Goal: Navigation & Orientation: Find specific page/section

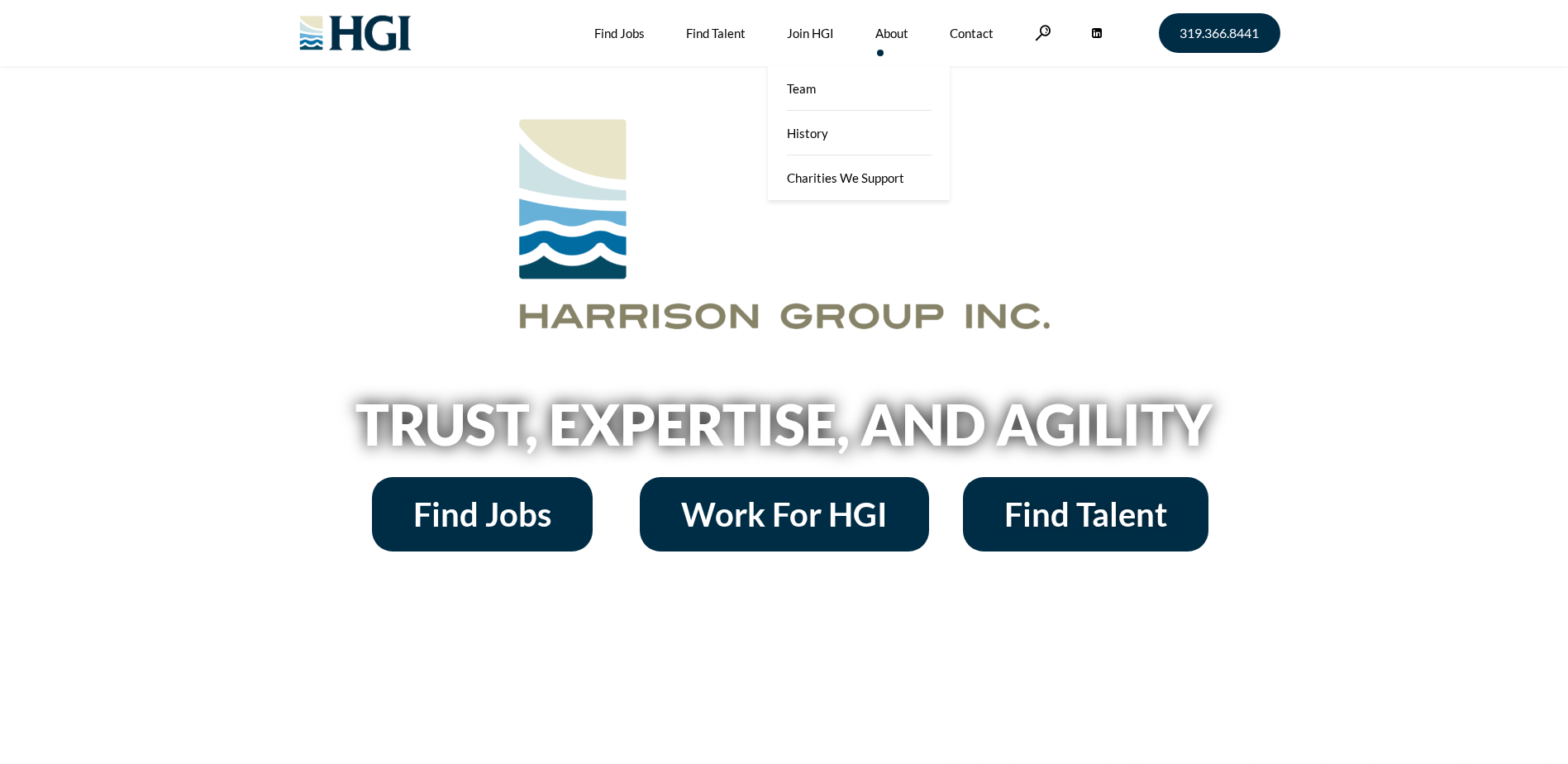
click at [888, 31] on link "About" at bounding box center [891, 32] width 33 height 66
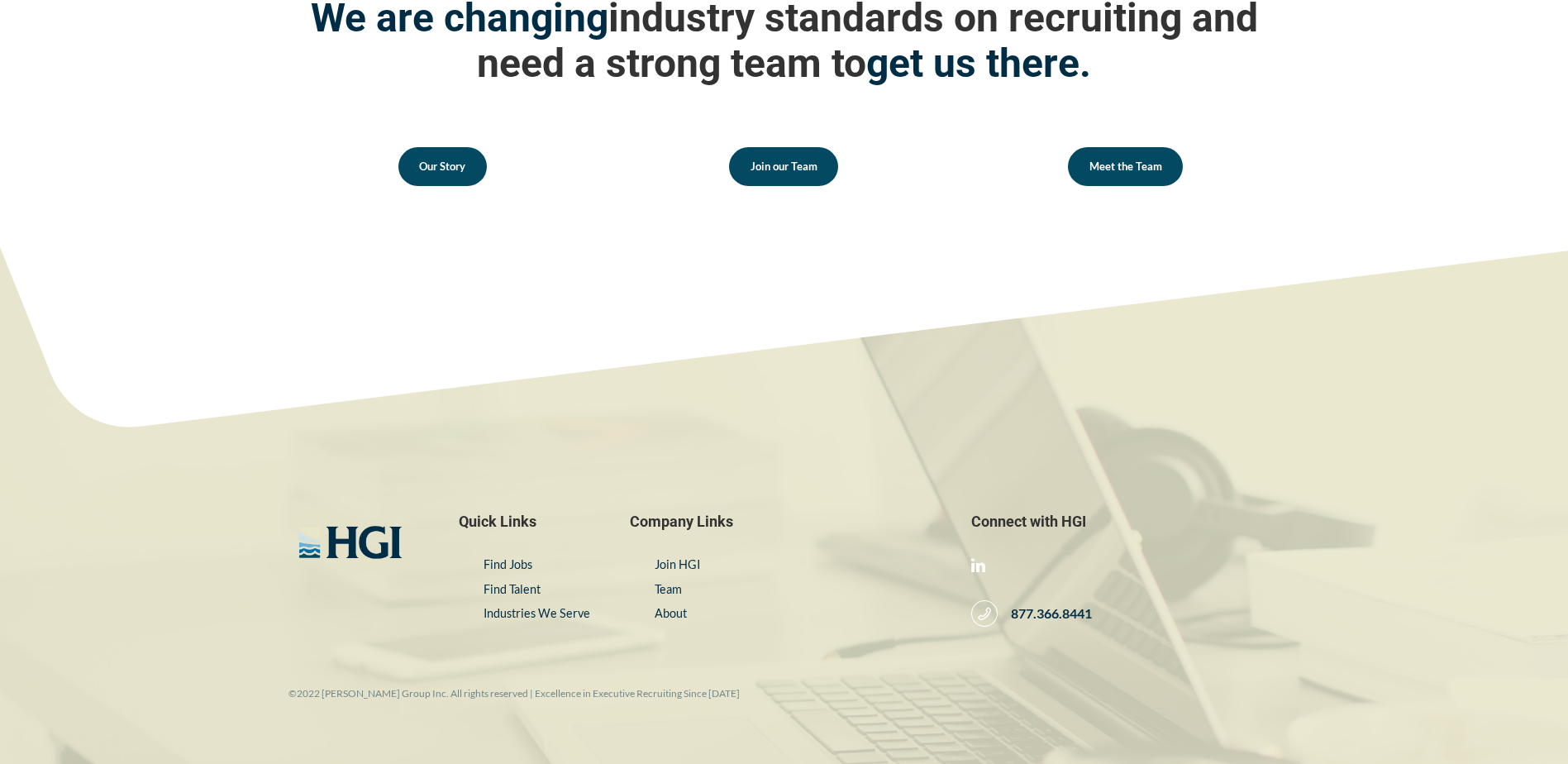
scroll to position [2398, 0]
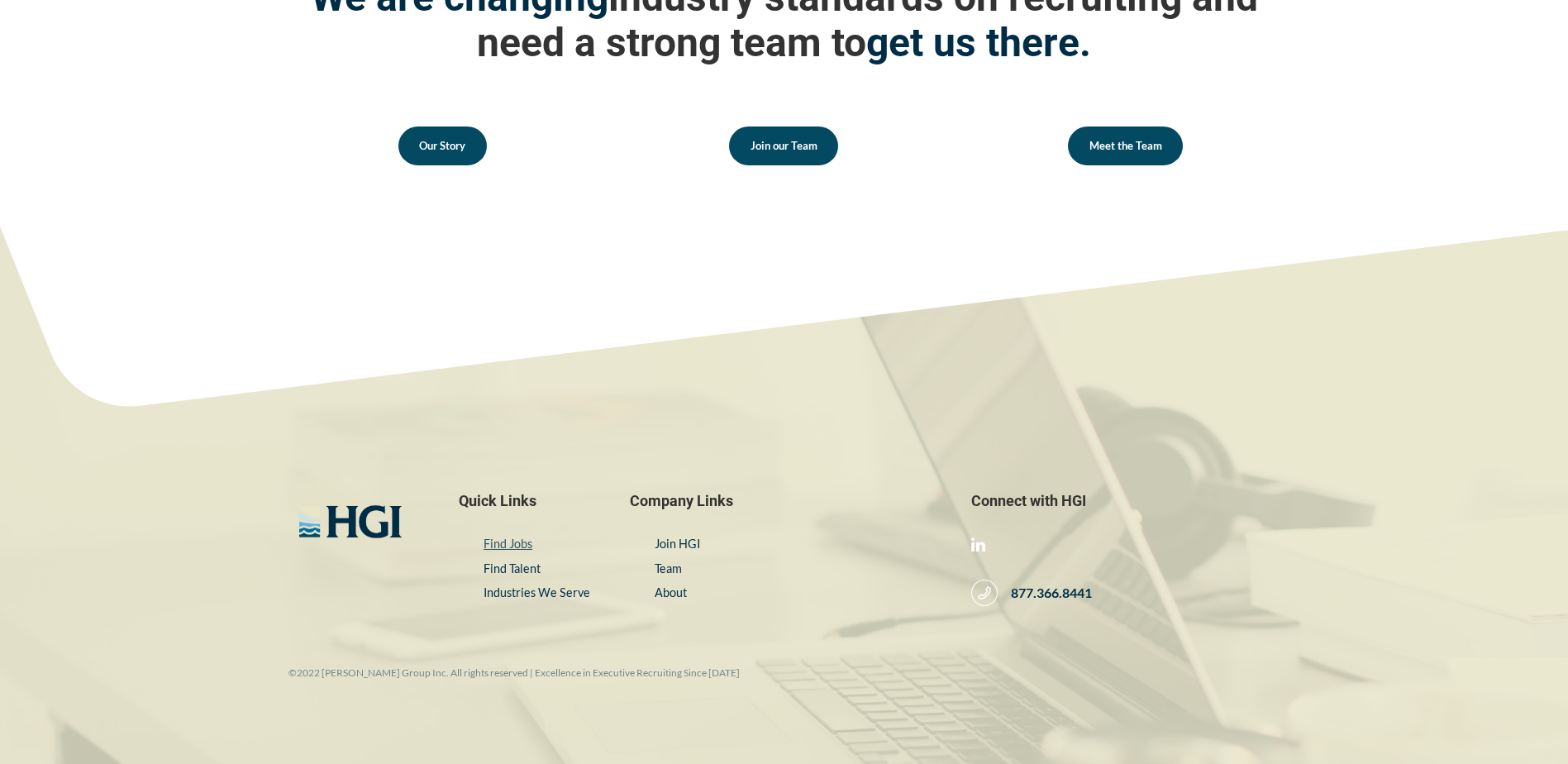
click at [501, 538] on link "Find Jobs" at bounding box center [507, 543] width 49 height 14
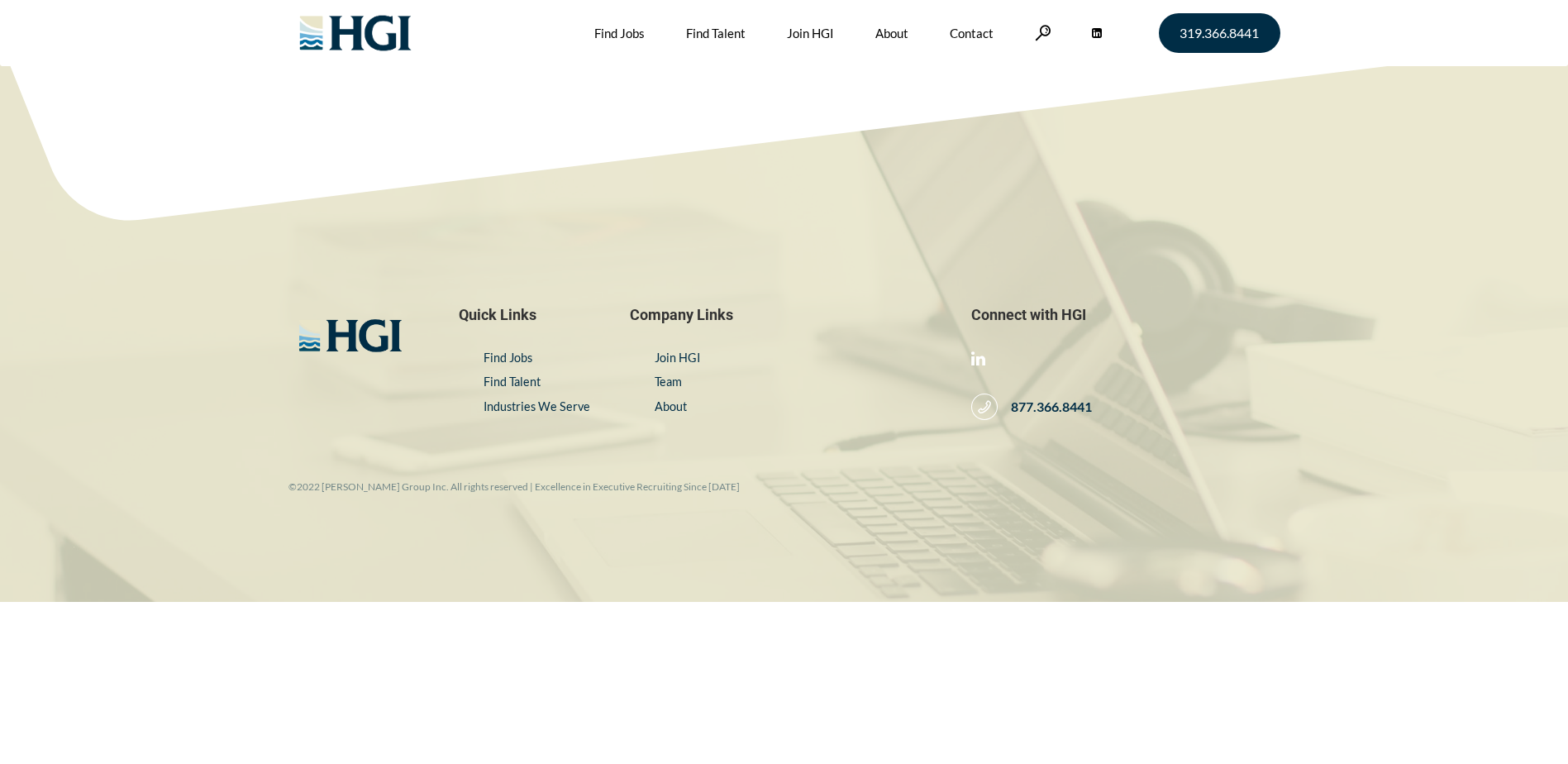
scroll to position [7, 0]
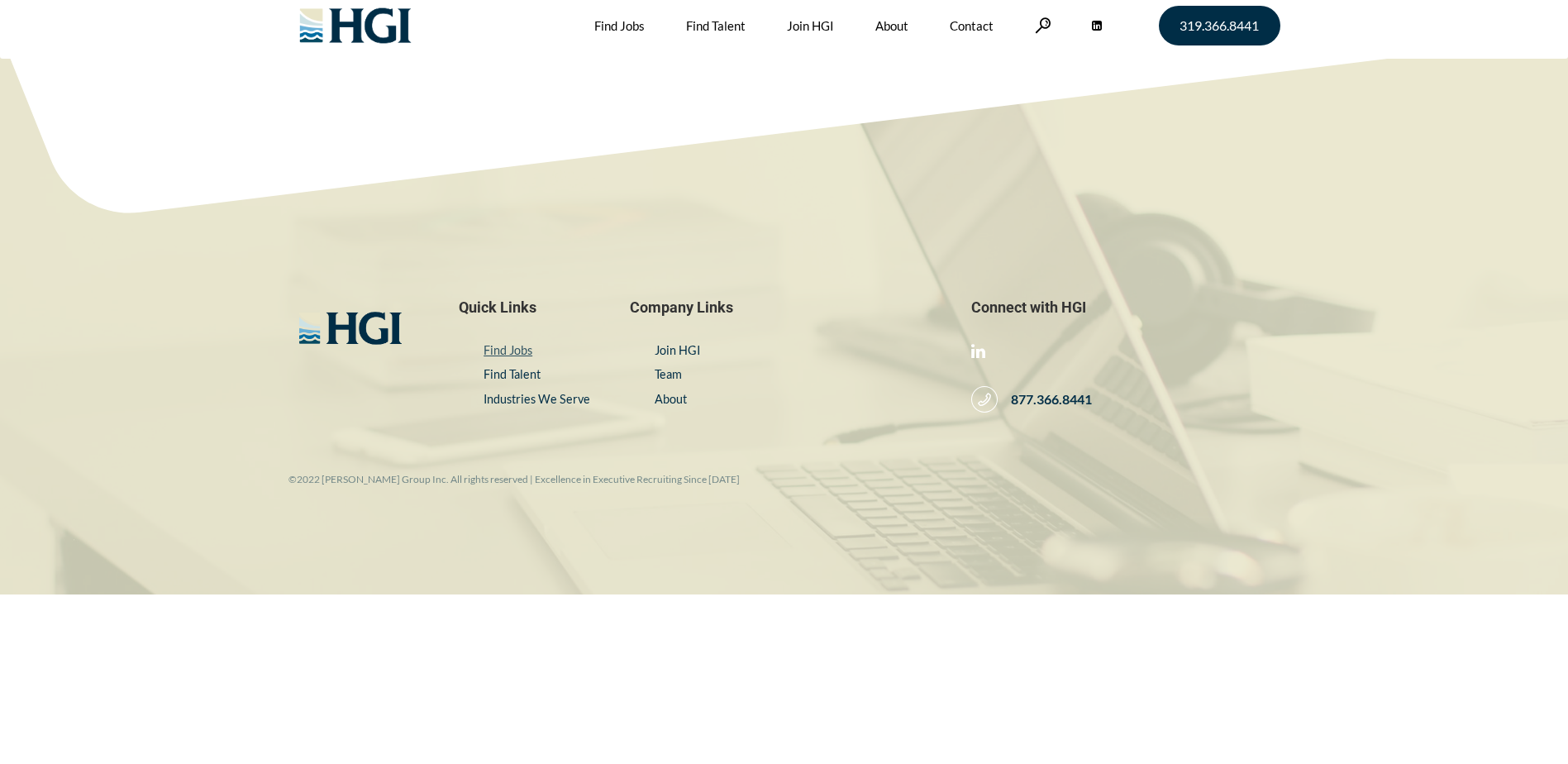
click at [515, 350] on link "Find Jobs" at bounding box center [507, 350] width 49 height 14
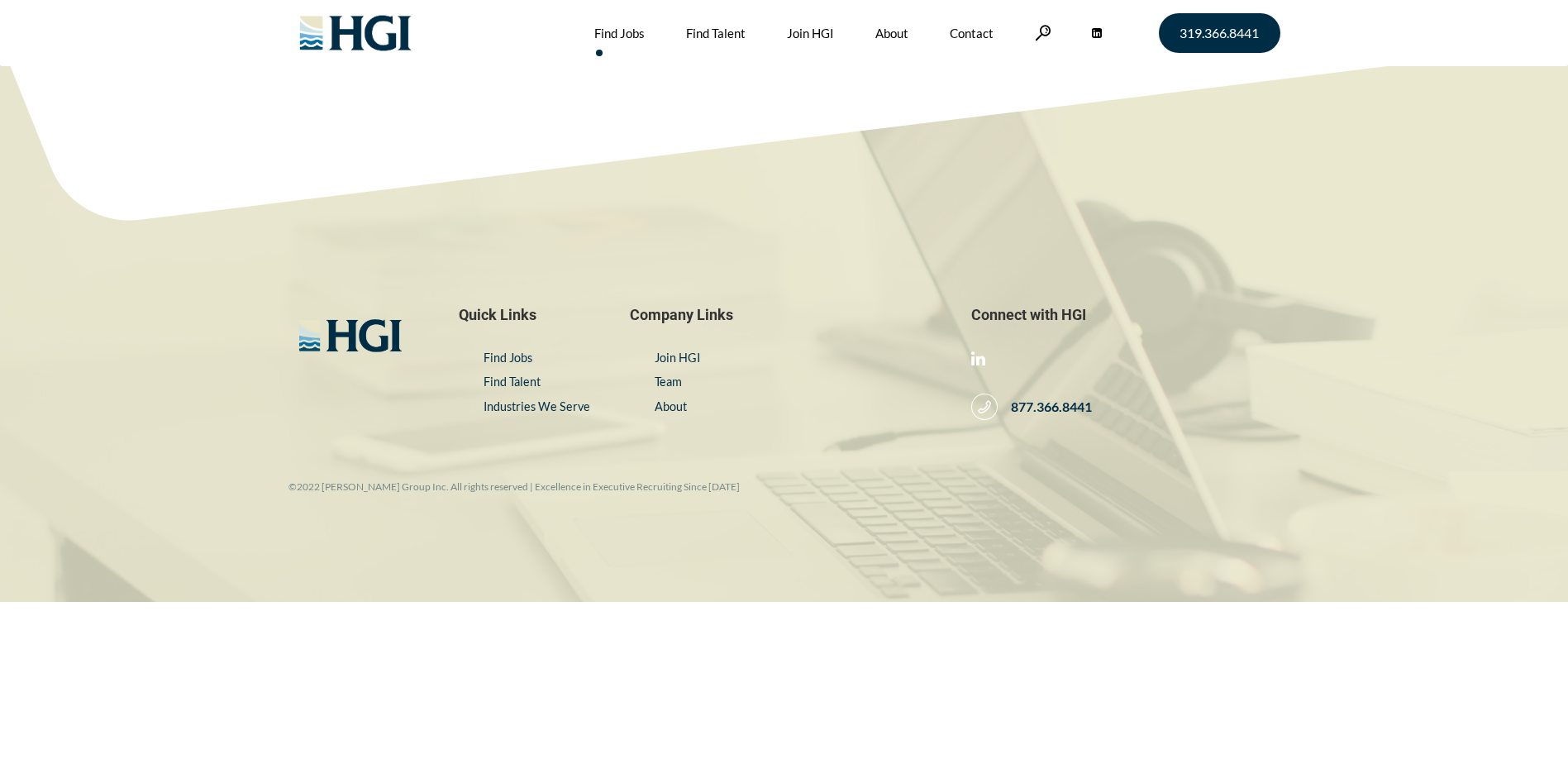
click at [619, 30] on link "Find Jobs" at bounding box center [619, 32] width 50 height 66
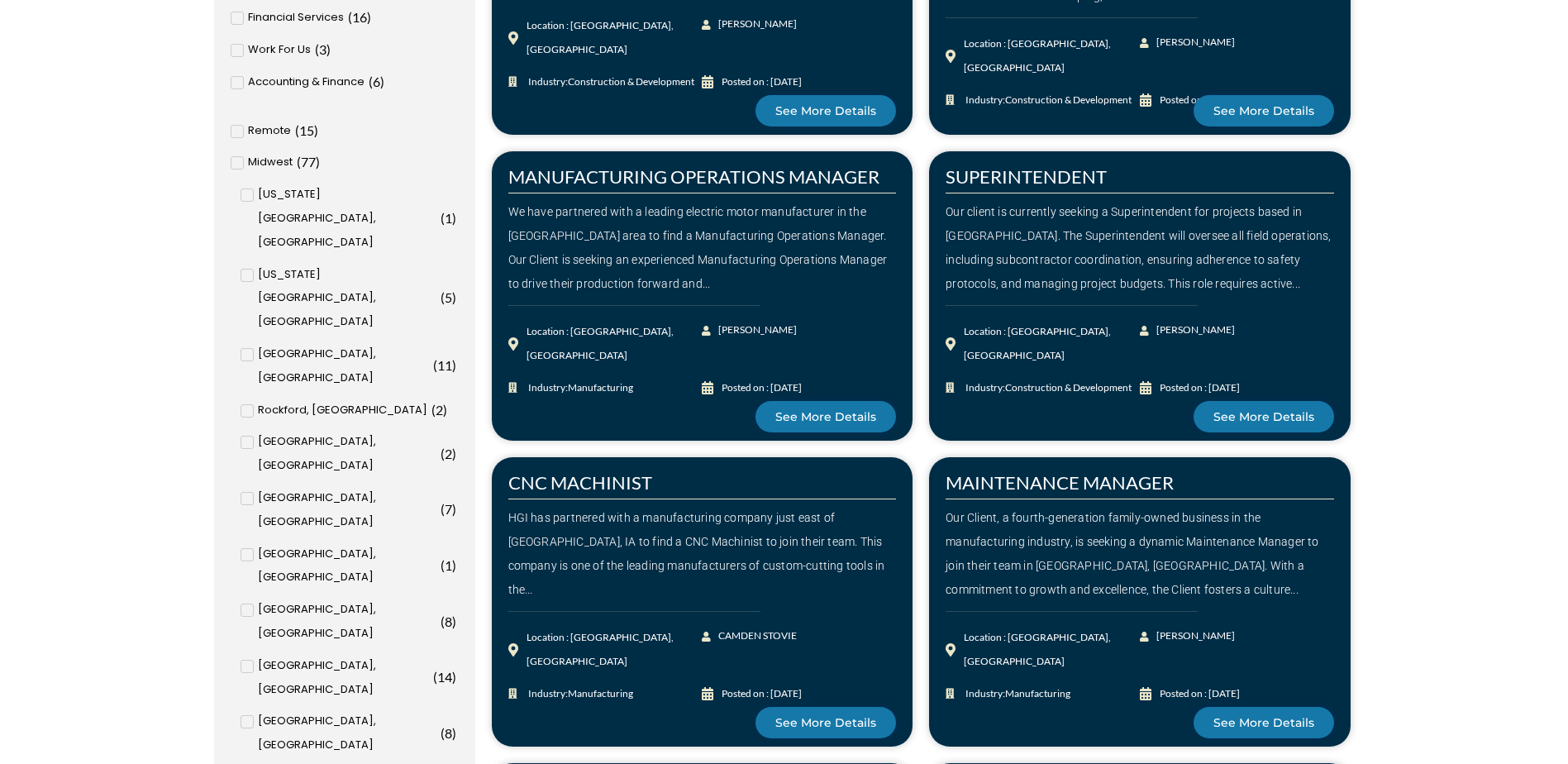
scroll to position [683, 0]
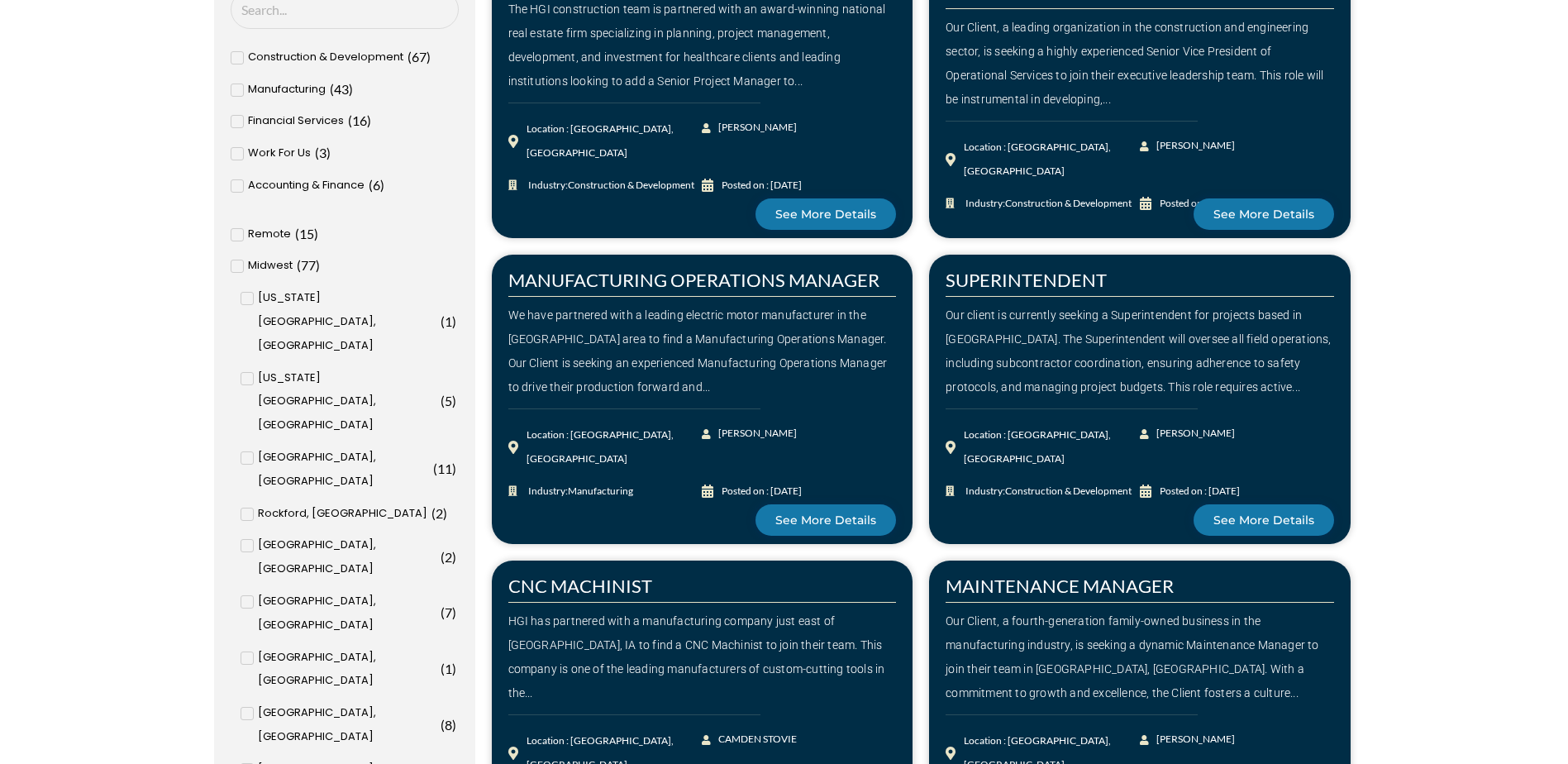
click at [237, 85] on icon at bounding box center [237, 90] width 6 height 10
click at [0, 0] on input "Manufacturing ( 43 )" at bounding box center [0, 0] width 0 height 0
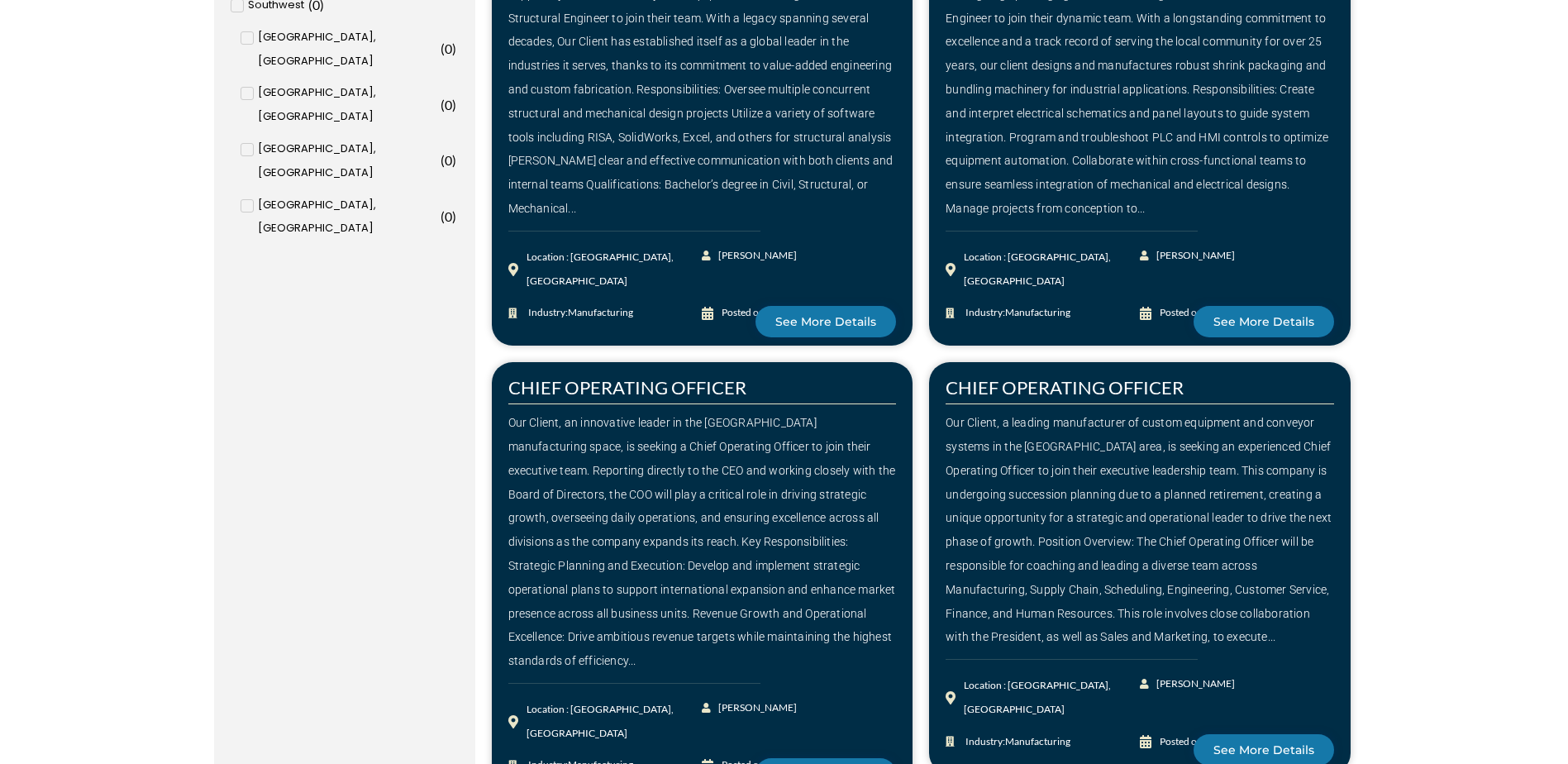
scroll to position [2171, 0]
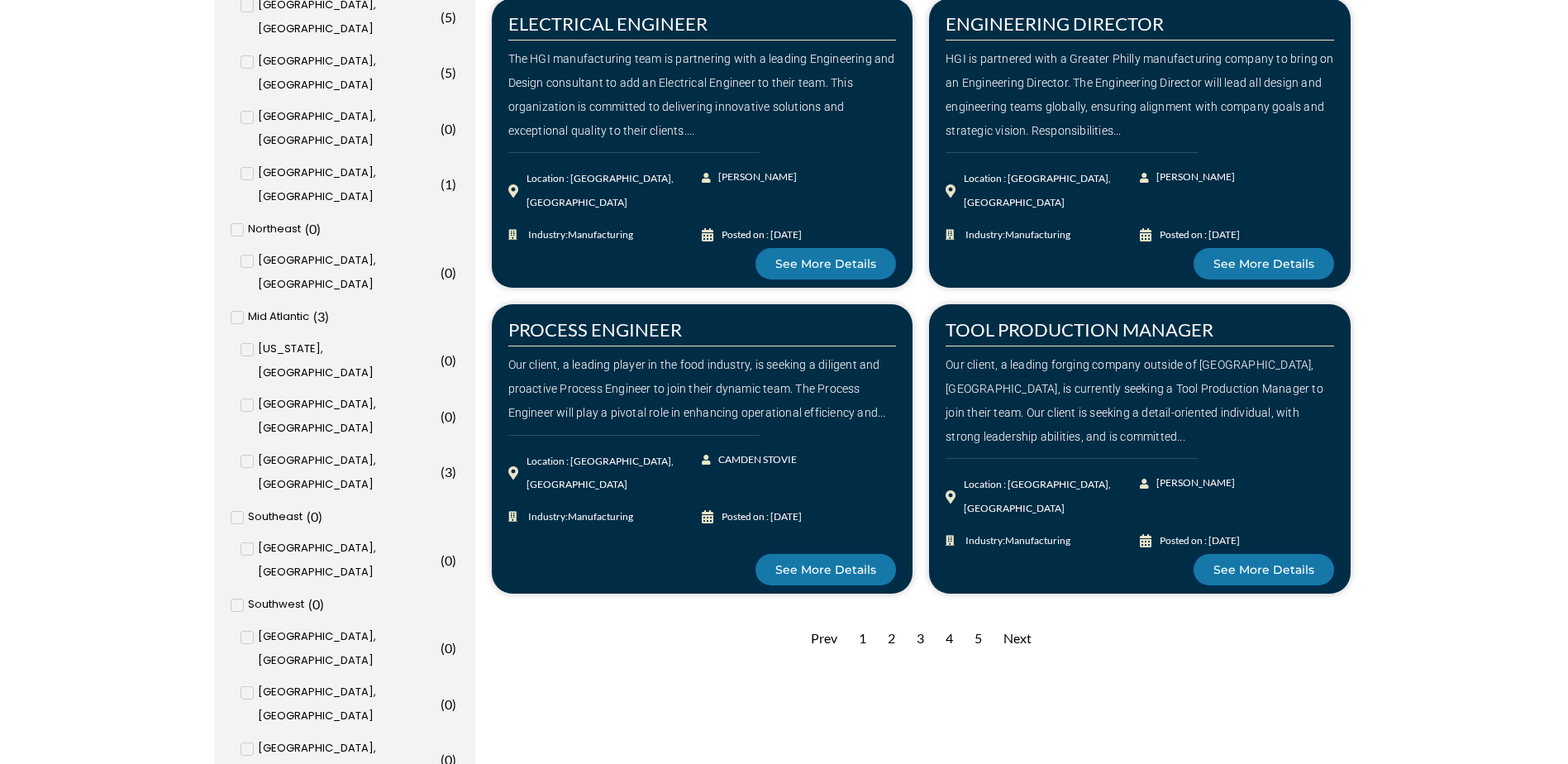
scroll to position [1592, 0]
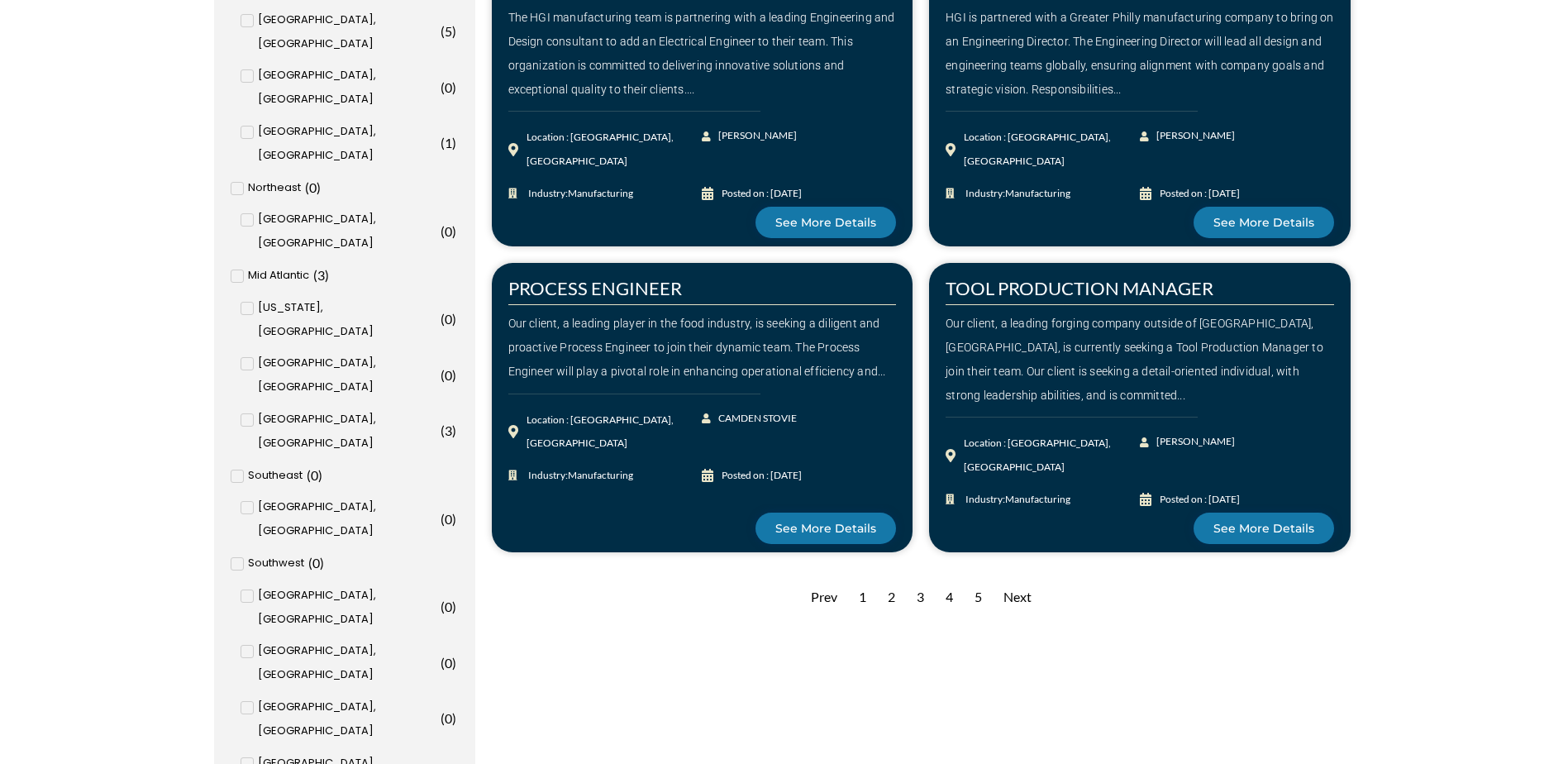
click at [920, 602] on div "3" at bounding box center [920, 597] width 24 height 41
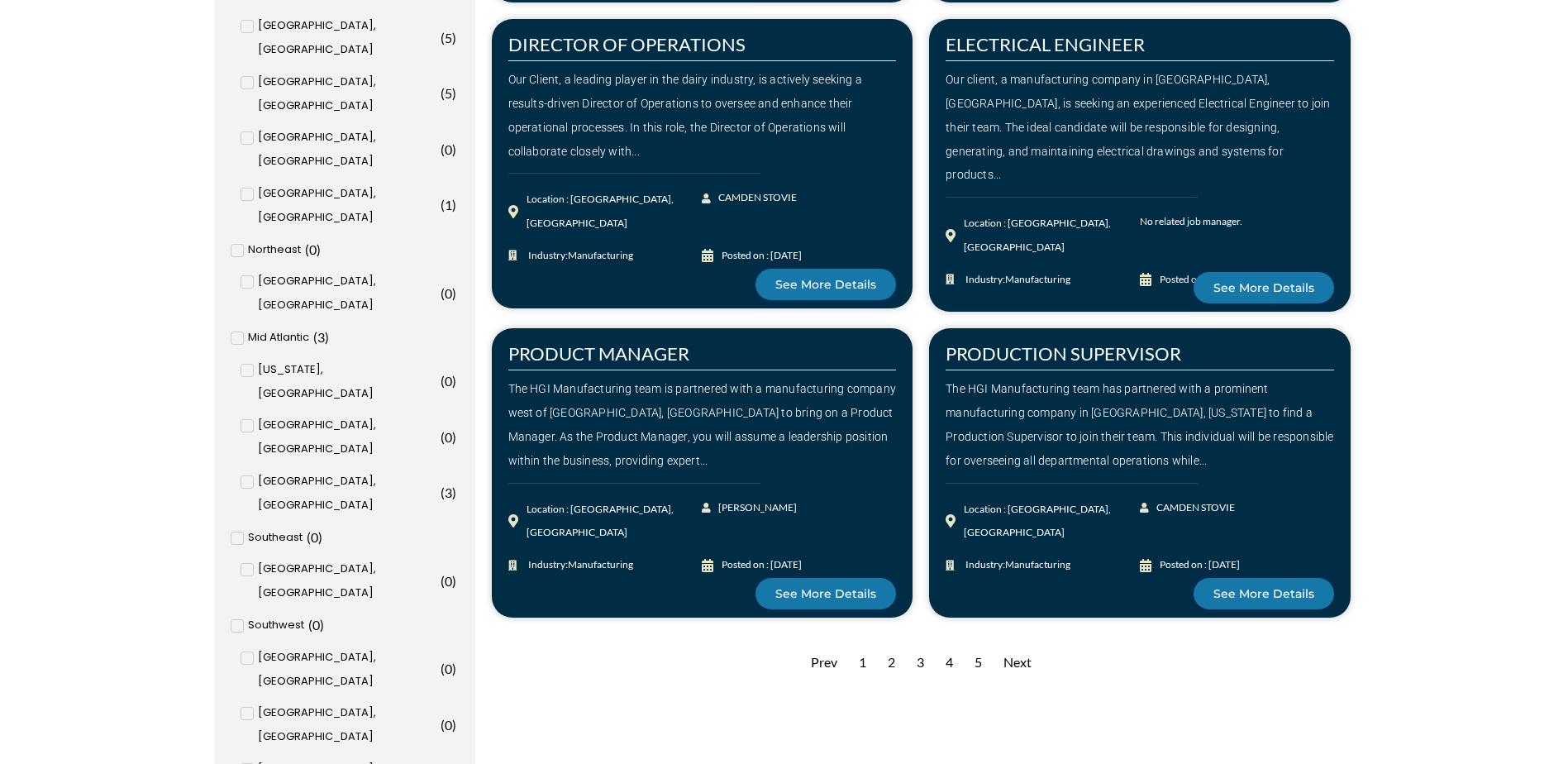
scroll to position [1571, 0]
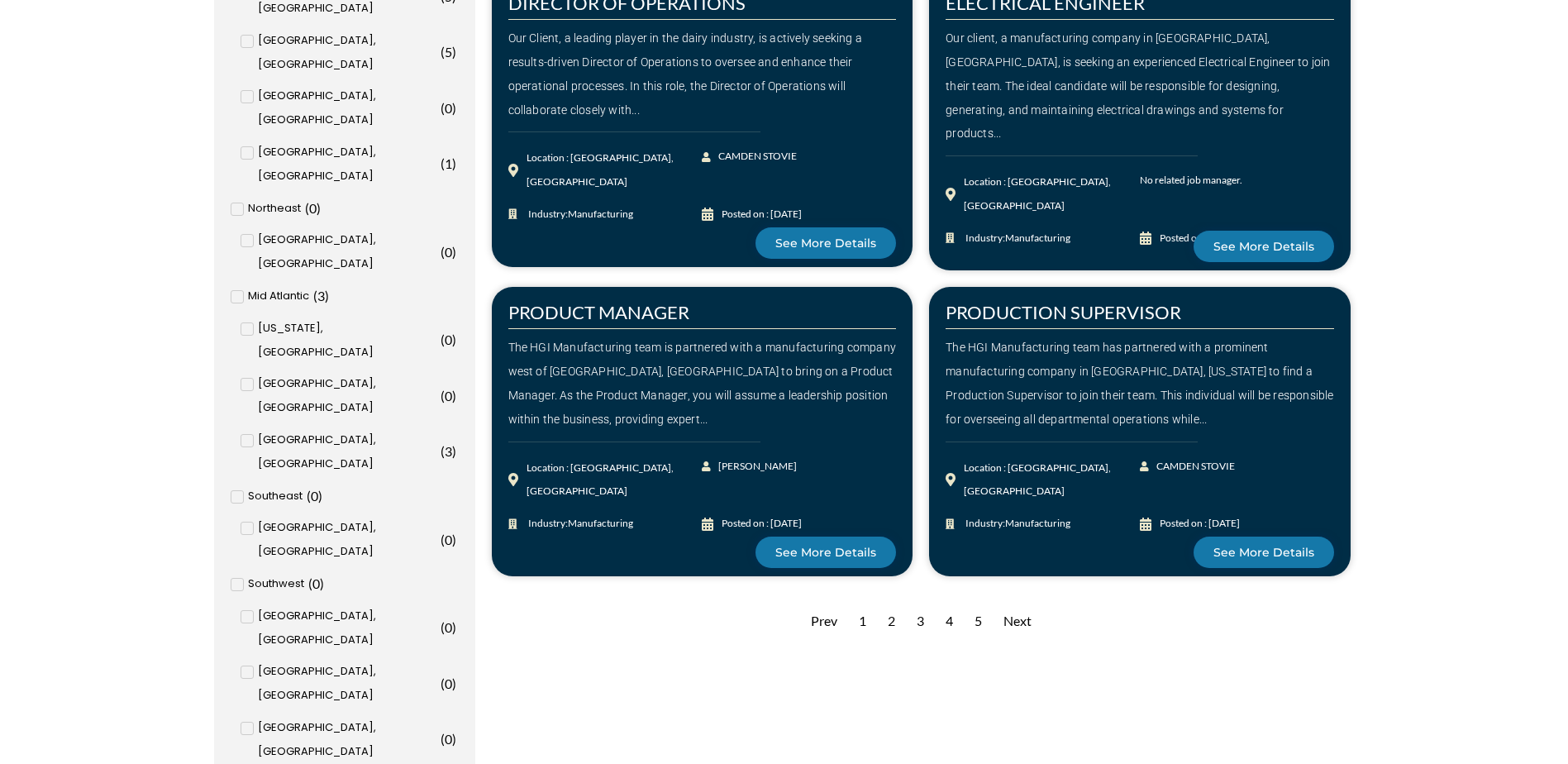
click at [951, 621] on div "4" at bounding box center [949, 621] width 24 height 41
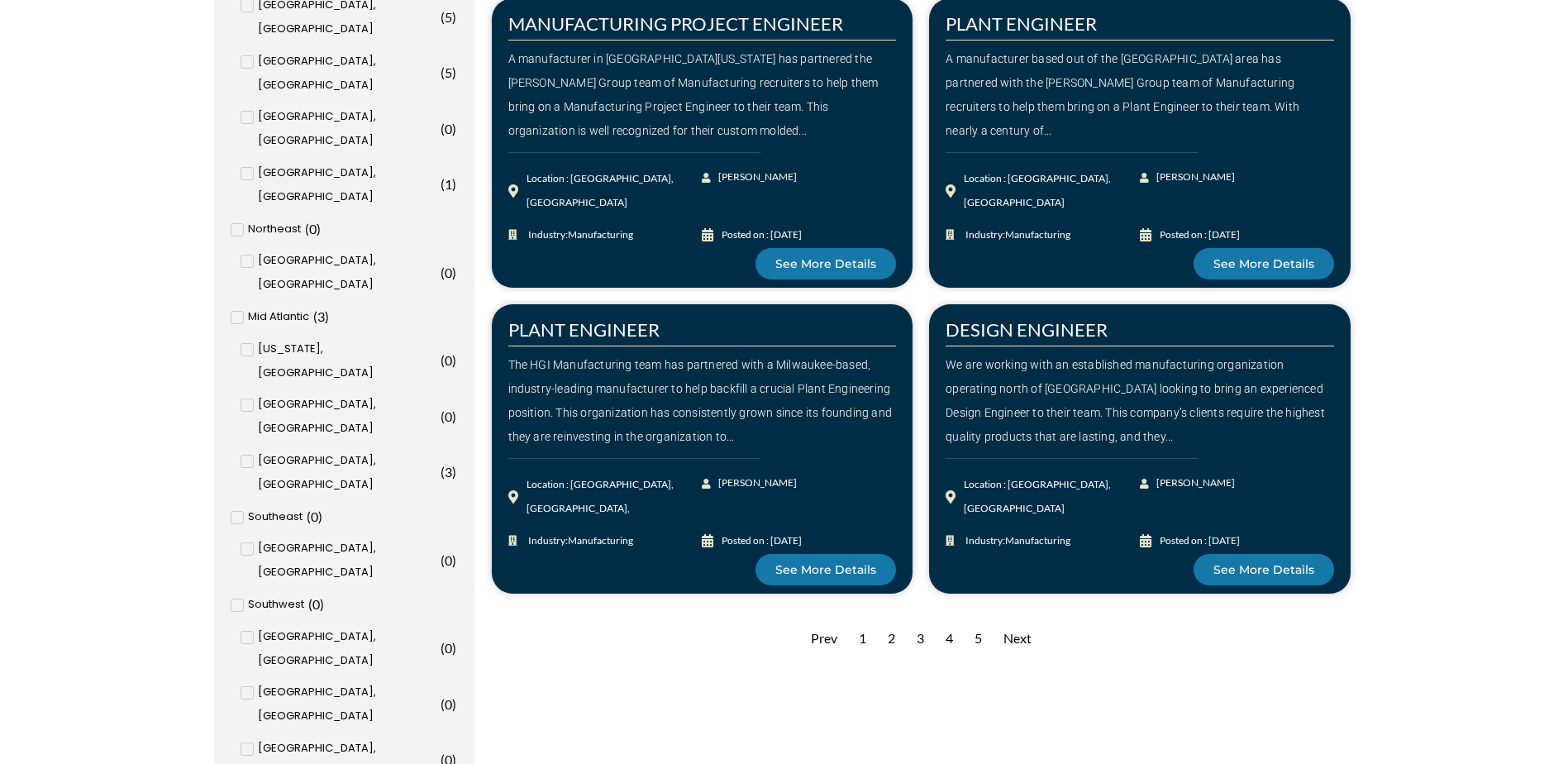
scroll to position [1571, 0]
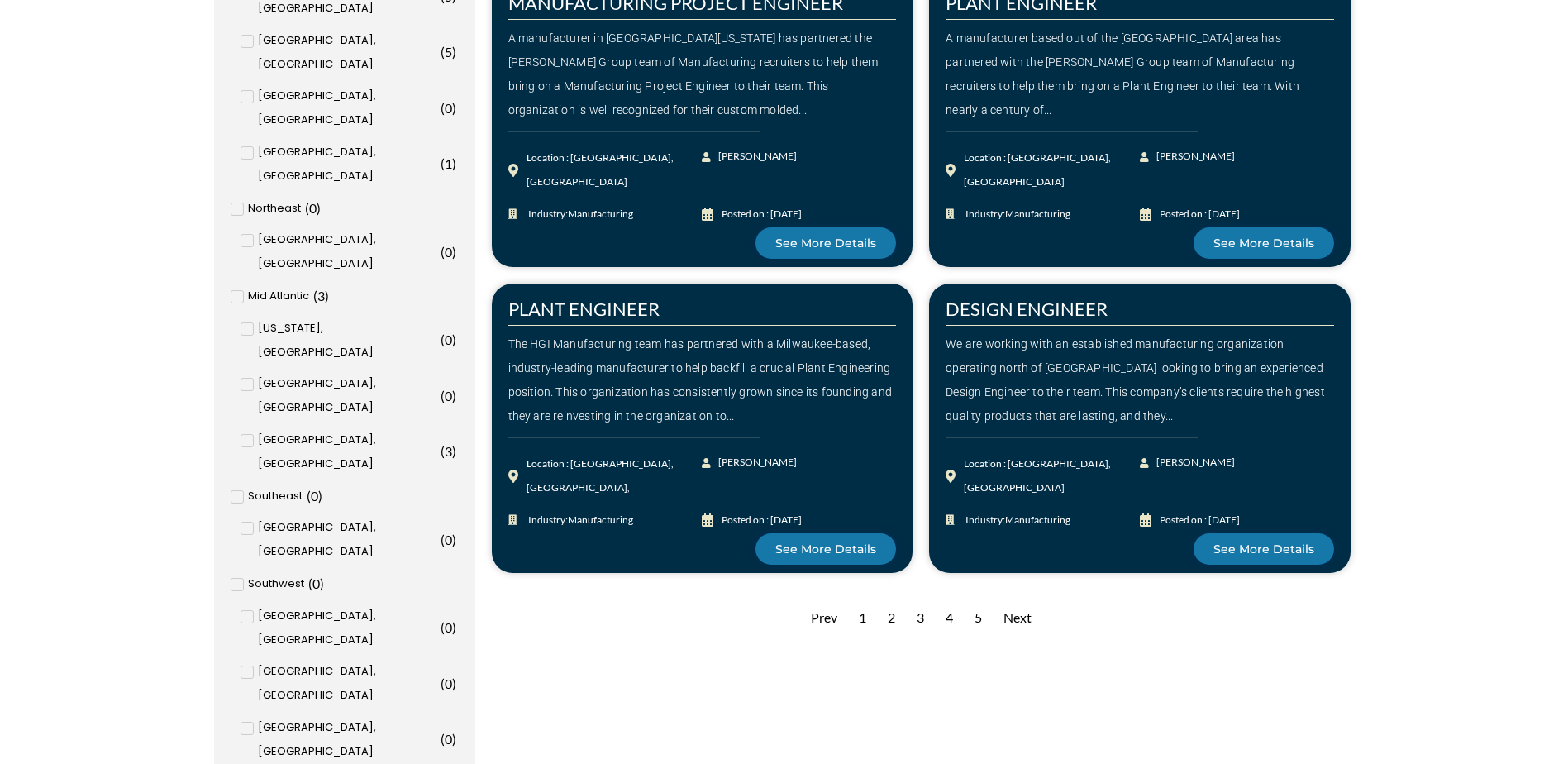
click at [980, 622] on div "5" at bounding box center [978, 619] width 24 height 41
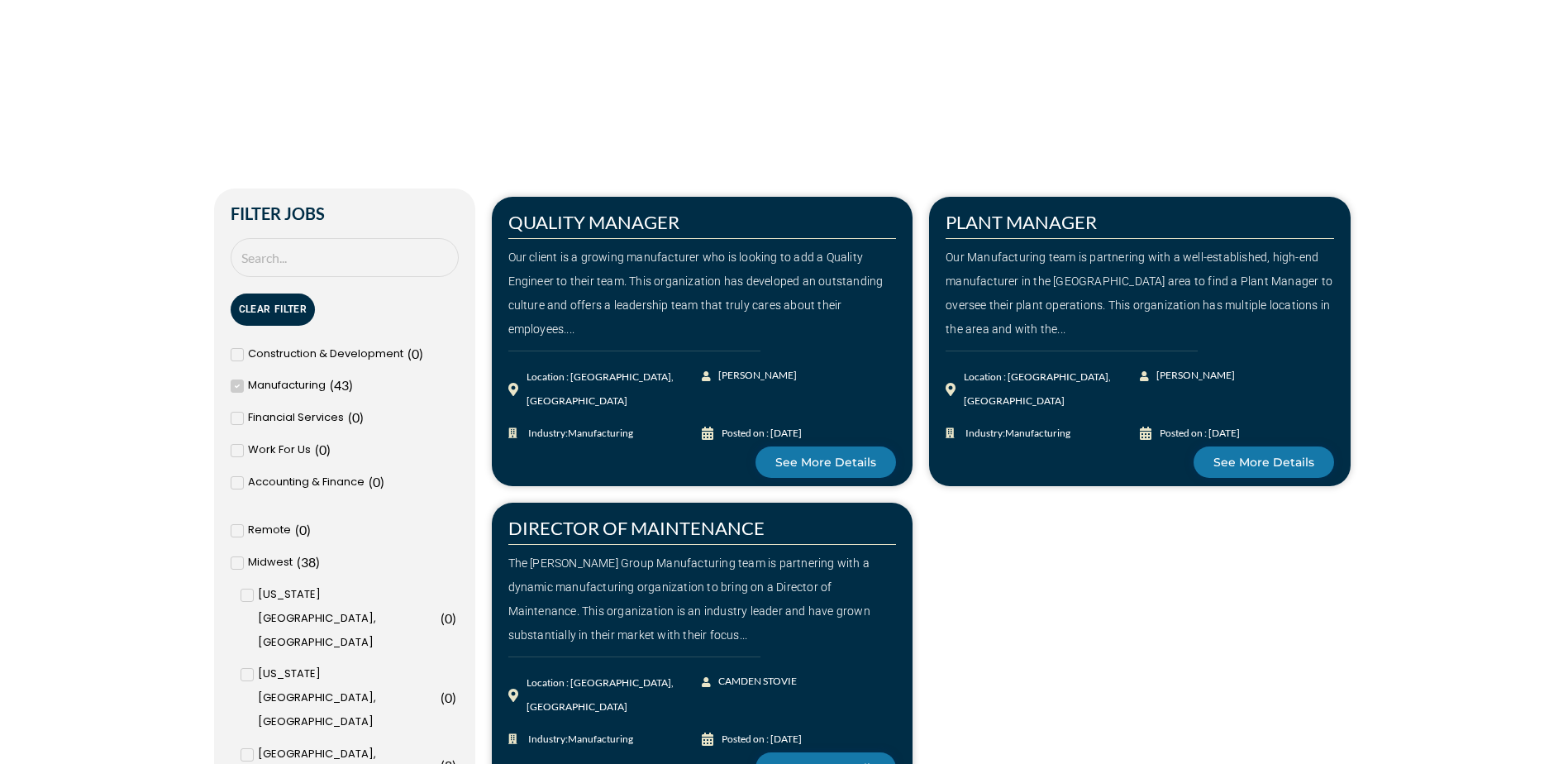
scroll to position [413, 0]
